Goal: Transaction & Acquisition: Purchase product/service

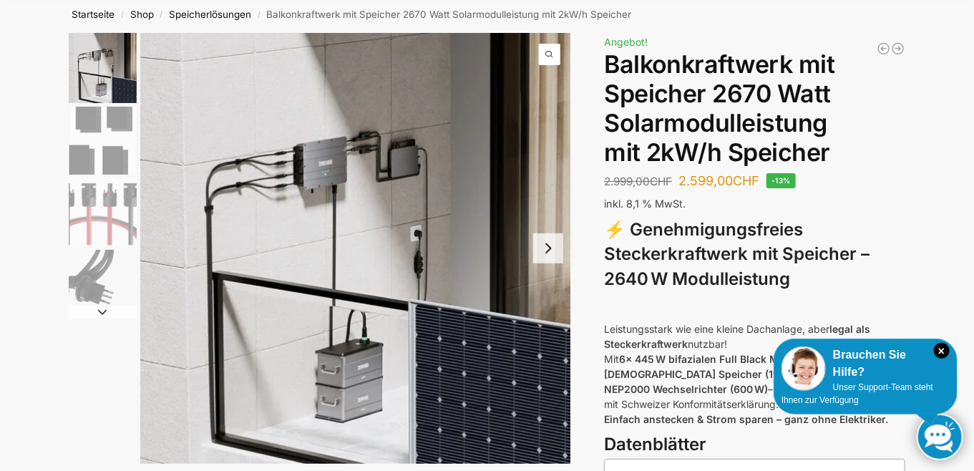
scroll to position [72, 0]
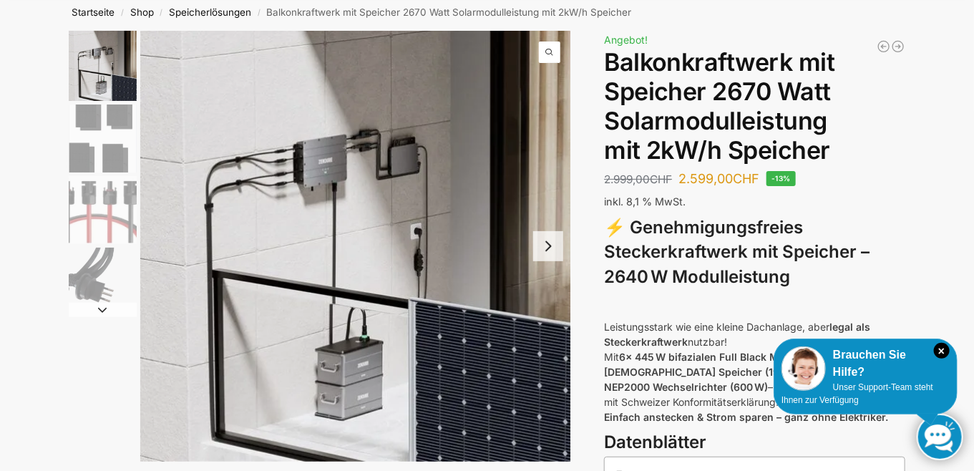
click at [552, 246] on button "Next slide" at bounding box center [548, 246] width 30 height 30
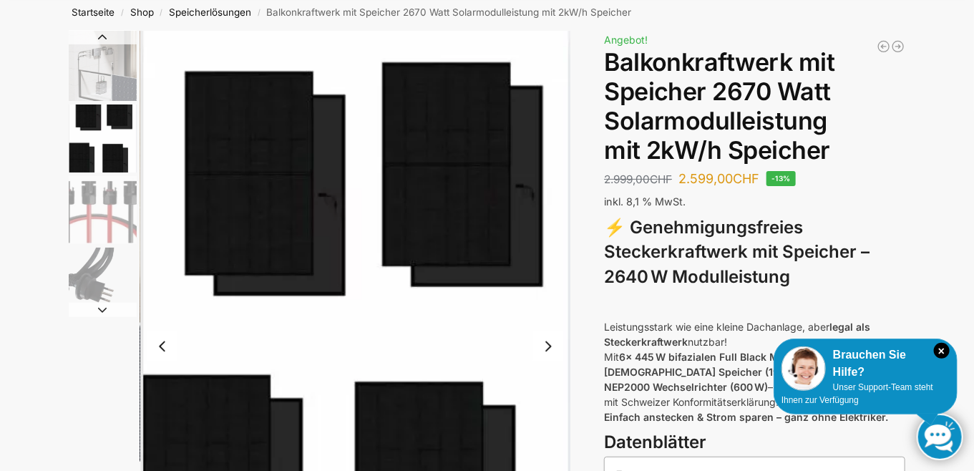
click at [549, 349] on button "Next slide" at bounding box center [548, 346] width 30 height 30
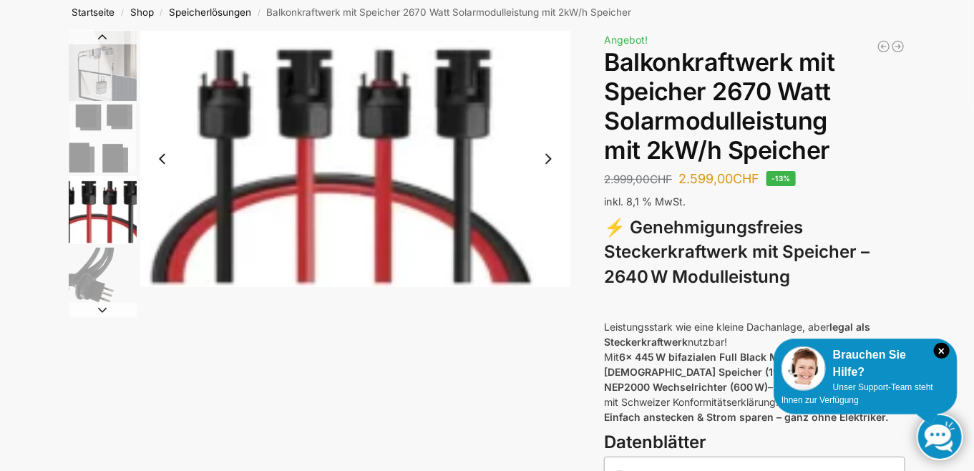
click at [547, 162] on button "Next slide" at bounding box center [548, 159] width 30 height 30
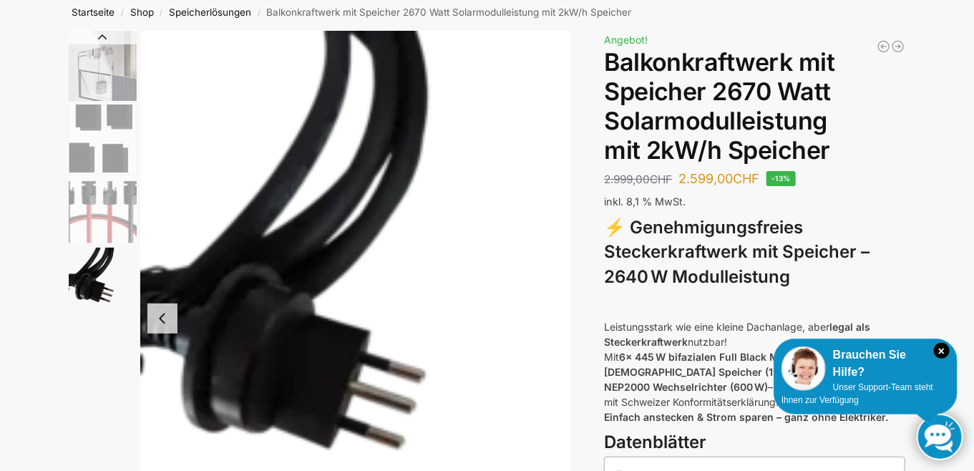
click at [544, 164] on img "4 / 4" at bounding box center [355, 318] width 431 height 574
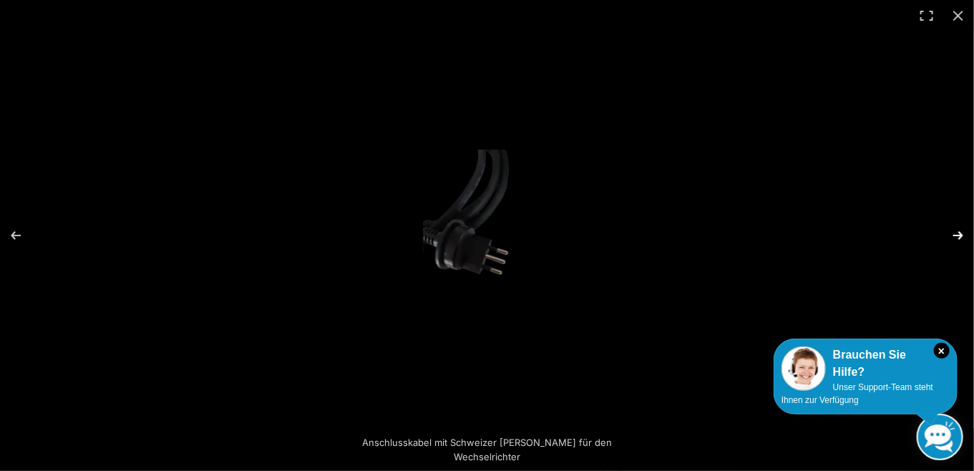
click at [959, 236] on button "Next (arrow right)" at bounding box center [949, 236] width 50 height 72
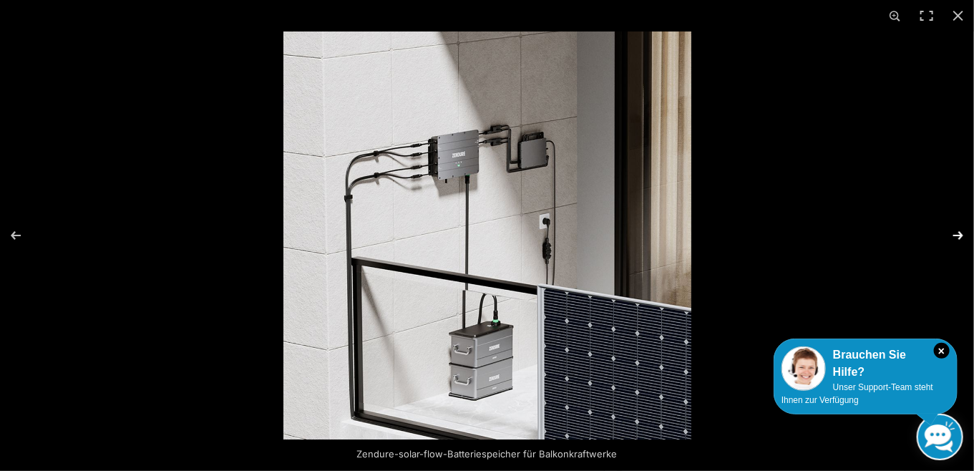
click at [956, 238] on button "Next (arrow right)" at bounding box center [949, 236] width 50 height 72
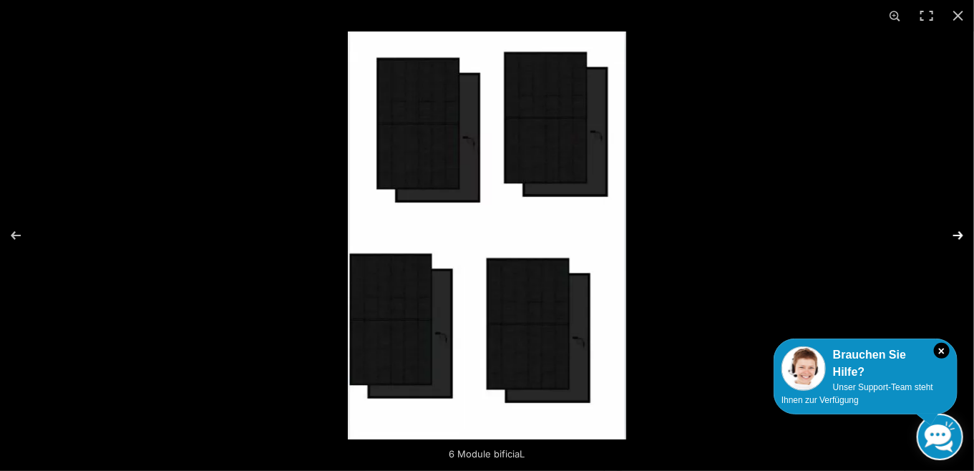
click at [956, 238] on button "Next (arrow right)" at bounding box center [949, 236] width 50 height 72
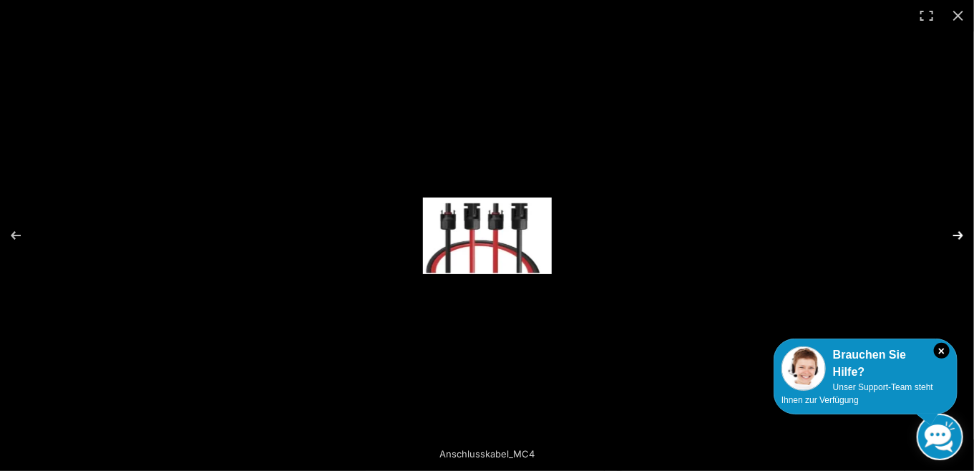
click at [956, 238] on button "Next (arrow right)" at bounding box center [949, 236] width 50 height 72
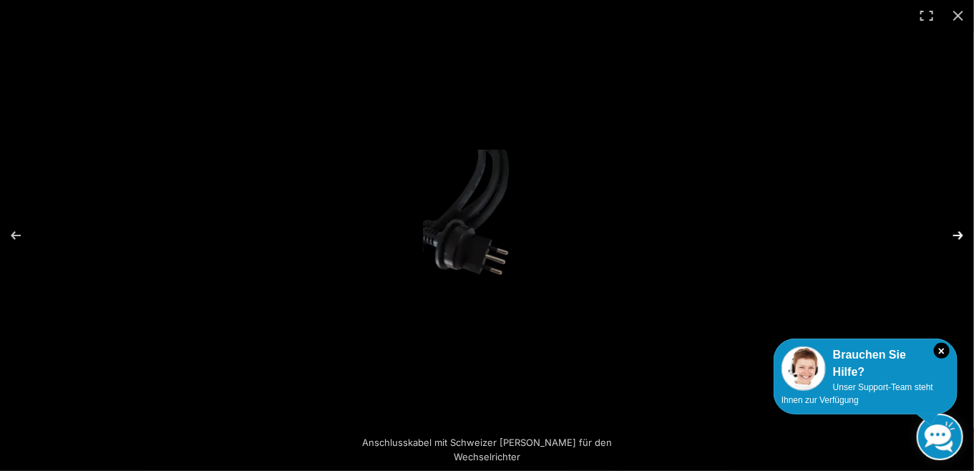
click at [956, 238] on button "Next (arrow right)" at bounding box center [949, 236] width 50 height 72
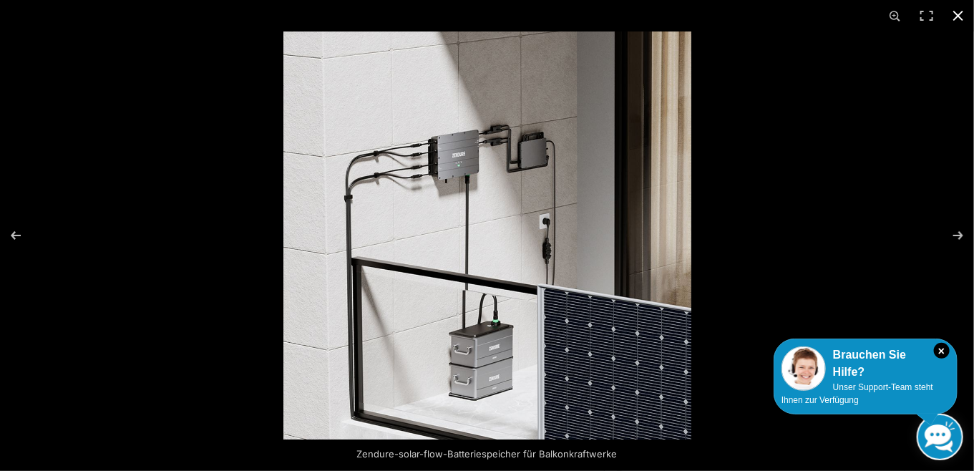
click at [956, 17] on button "Close (Esc)" at bounding box center [957, 15] width 31 height 31
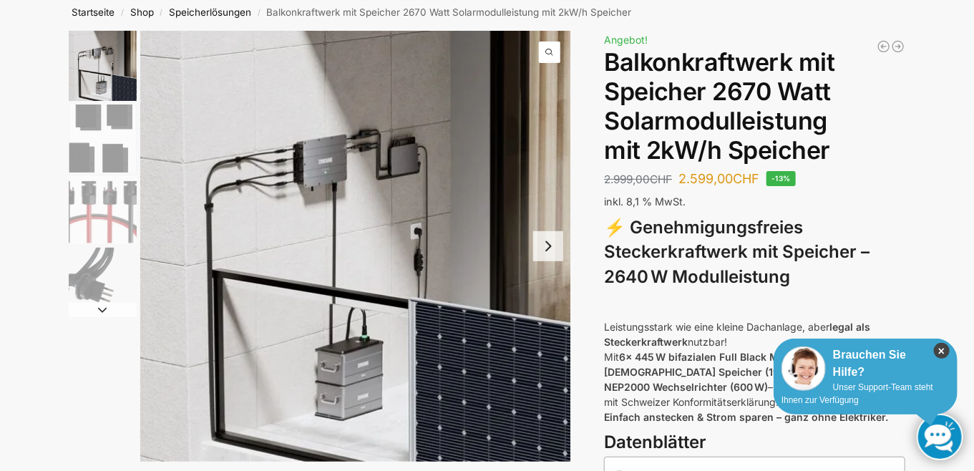
click at [944, 348] on icon "×" at bounding box center [942, 351] width 16 height 16
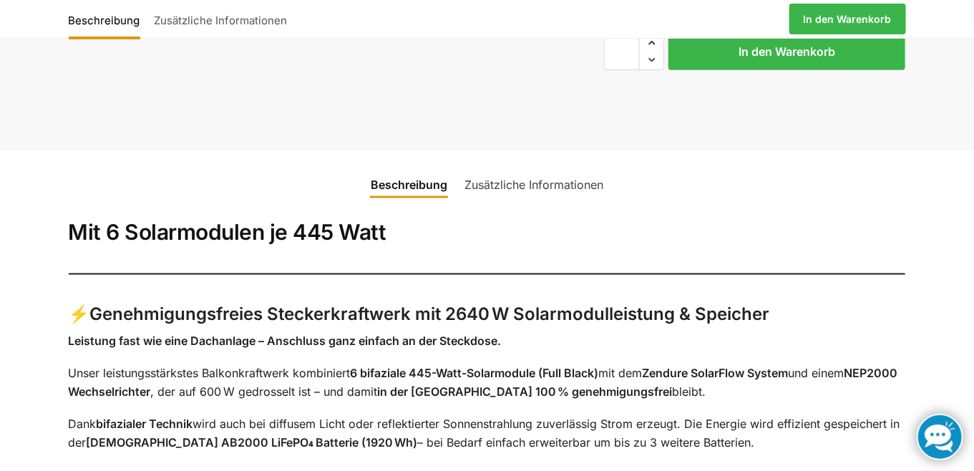
scroll to position [644, 0]
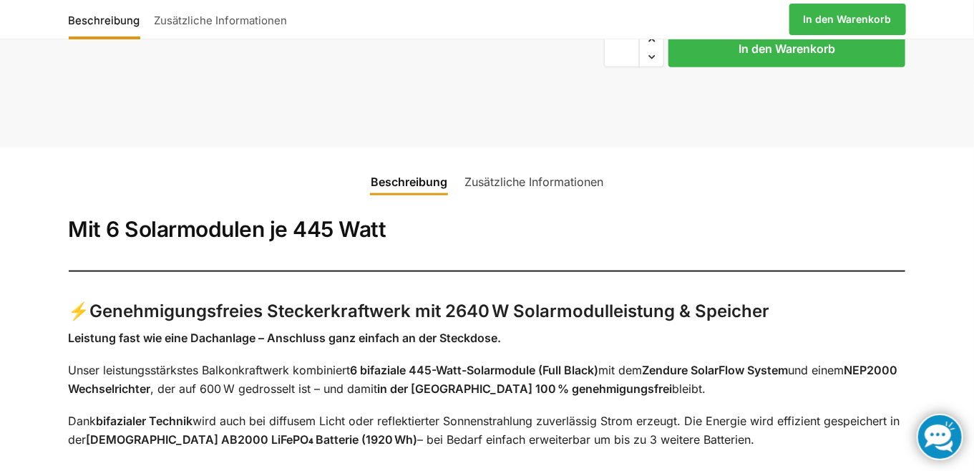
click at [528, 180] on link "Zusätzliche Informationen" at bounding box center [534, 182] width 156 height 34
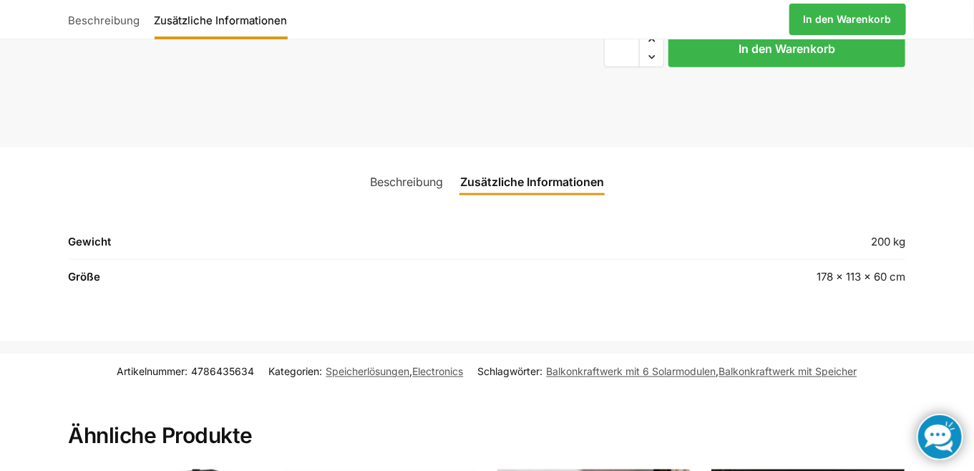
click at [414, 183] on link "Beschreibung" at bounding box center [406, 182] width 90 height 34
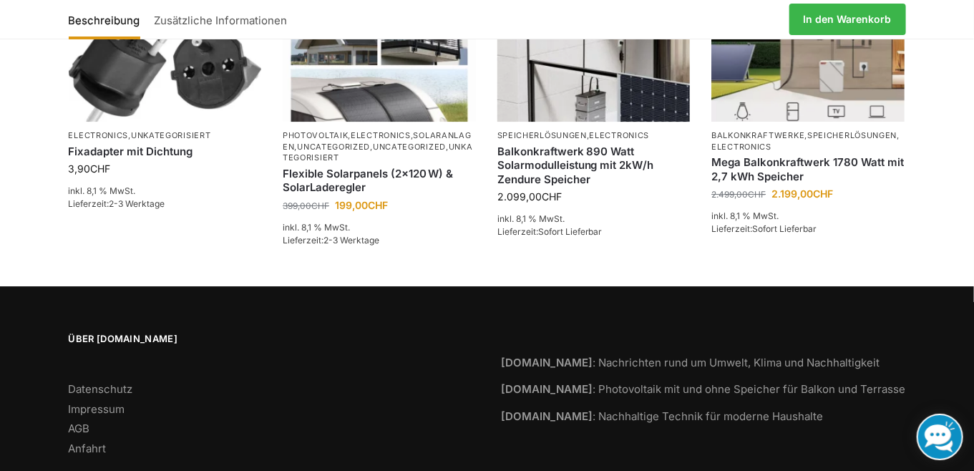
scroll to position [1892, 0]
